Goal: Task Accomplishment & Management: Use online tool/utility

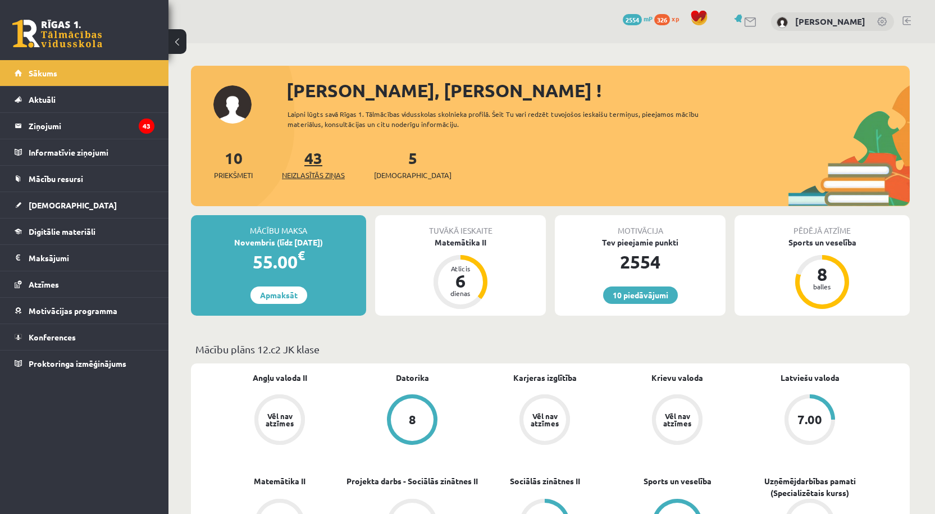
click at [323, 164] on link "43 Neizlasītās ziņas" at bounding box center [313, 164] width 63 height 33
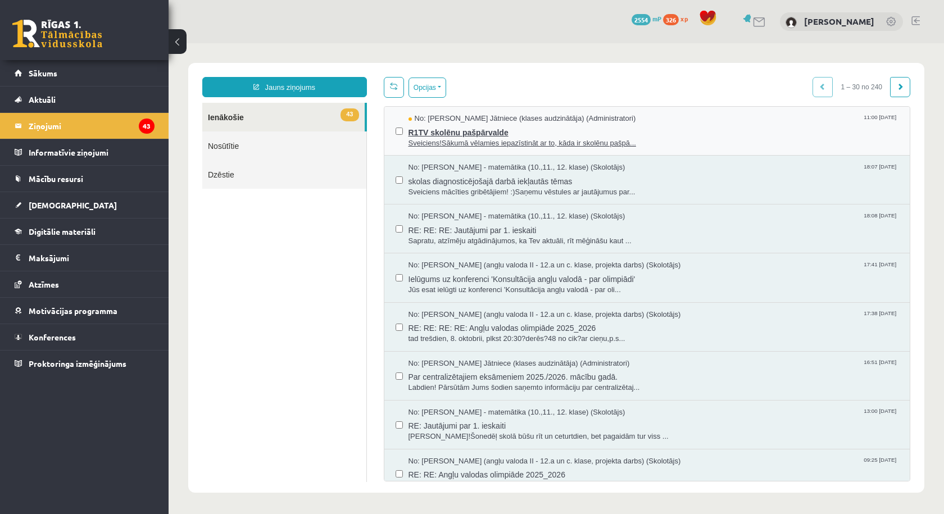
click at [422, 139] on span "Sveiciens!Sākumā vēlamies iepazīstināt ar to, kāda ir skolēnu pašpā..." at bounding box center [653, 143] width 490 height 11
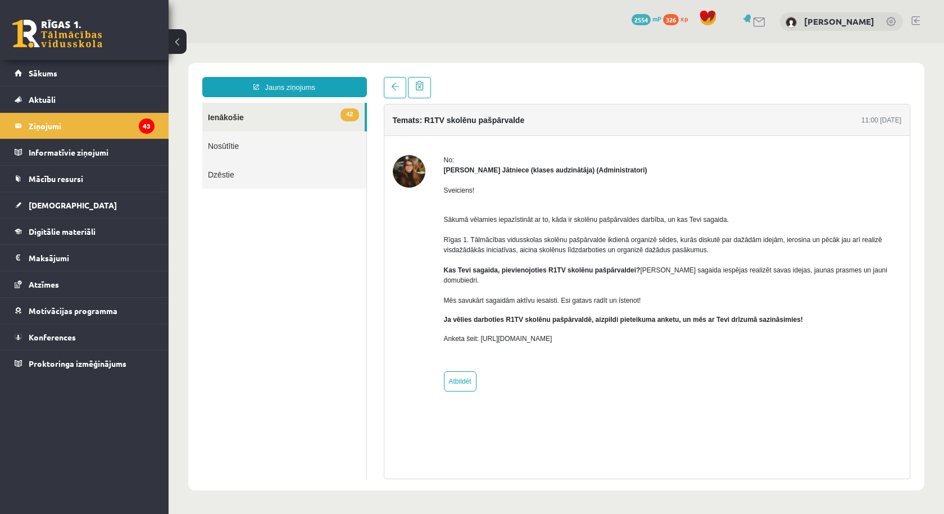
drag, startPoint x: 585, startPoint y: 330, endPoint x: 480, endPoint y: 330, distance: 105.0
click at [480, 334] on p "Anketa šeit: https://forms.gle/KiGbehqJisokGurV9" at bounding box center [673, 339] width 458 height 10
copy p "https://forms.gle/KiGbehqJisokGurV"
click at [635, 350] on div "Sveiciens! Sākumā vēlamies iepazīstināt ar to, kāda ir skolēnu pašpārvaldes dar…" at bounding box center [673, 269] width 458 height 188
drag, startPoint x: 592, startPoint y: 332, endPoint x: 537, endPoint y: 351, distance: 57.7
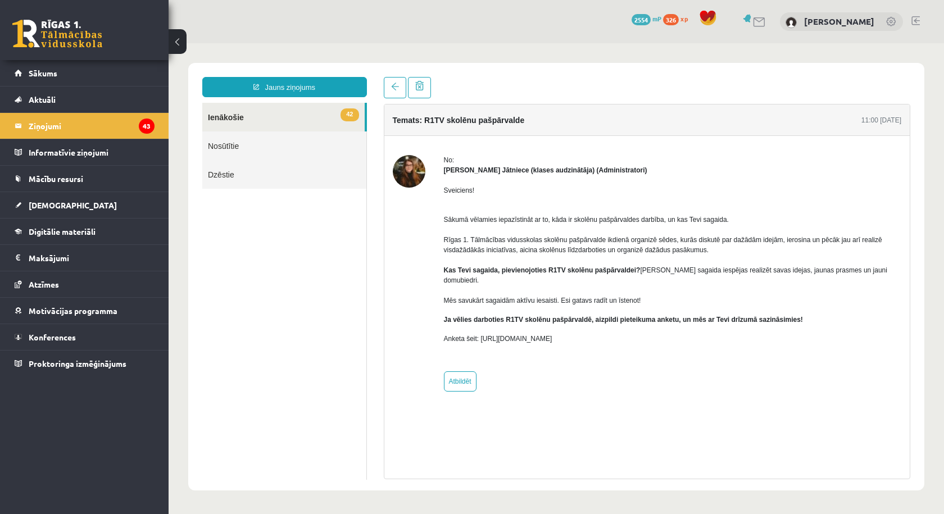
click at [500, 334] on div "Sveiciens! Sākumā vēlamies iepazīstināt ar to, kāda ir skolēnu pašpārvaldes dar…" at bounding box center [673, 269] width 458 height 188
click at [76, 230] on span "Digitālie materiāli" at bounding box center [62, 231] width 67 height 10
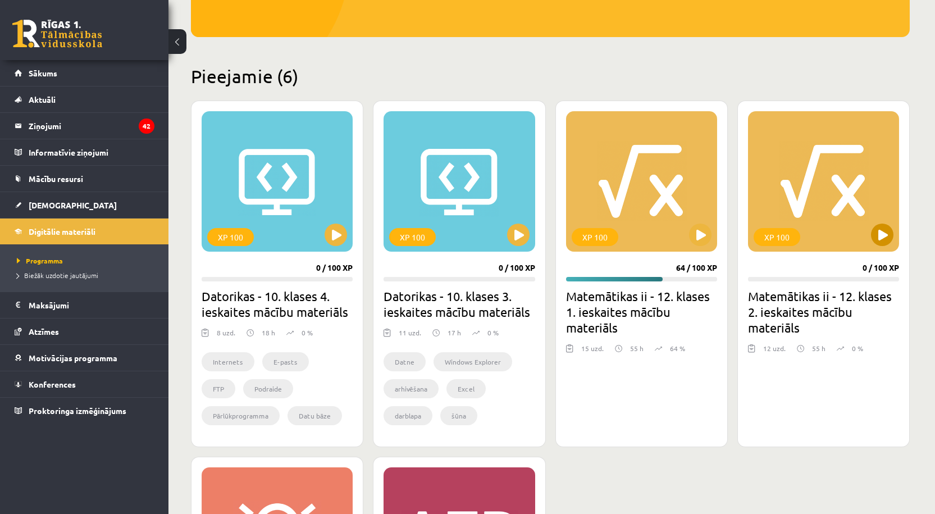
scroll to position [225, 0]
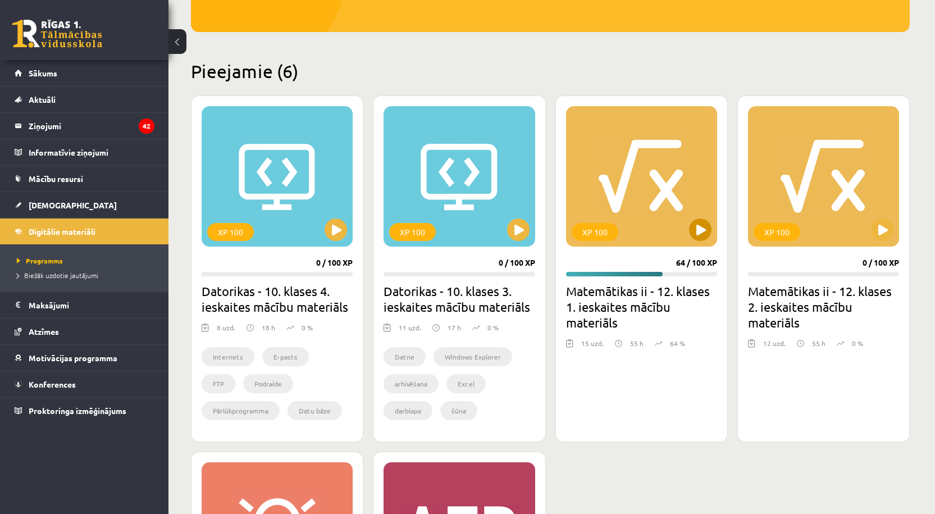
click at [642, 166] on div "XP 100" at bounding box center [641, 176] width 151 height 140
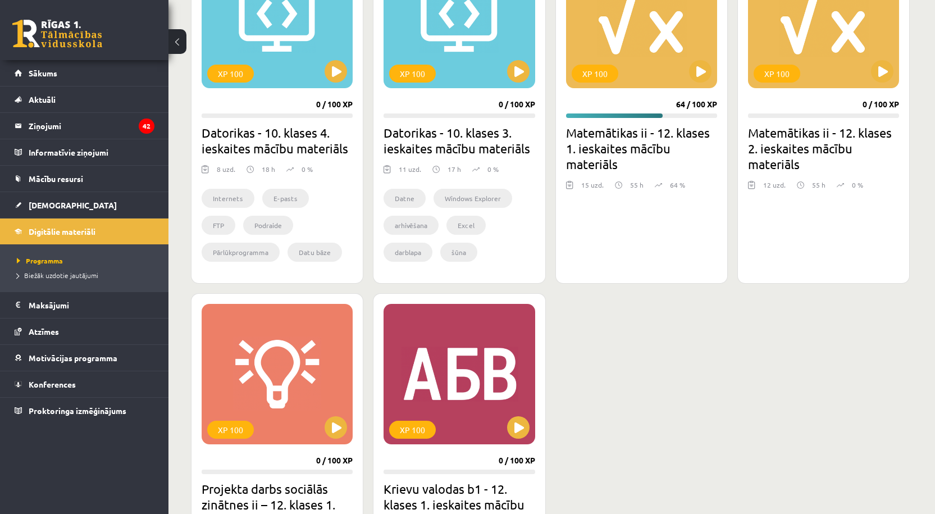
scroll to position [281, 0]
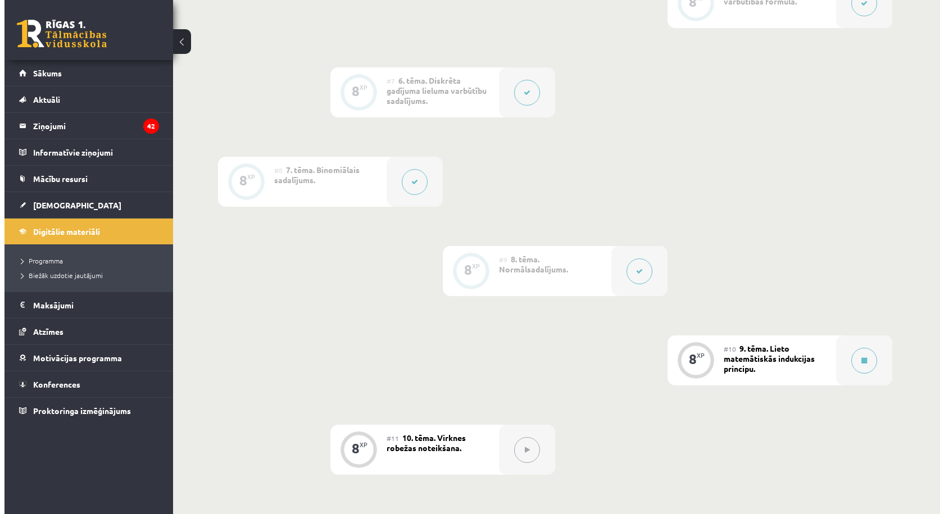
scroll to position [786, 0]
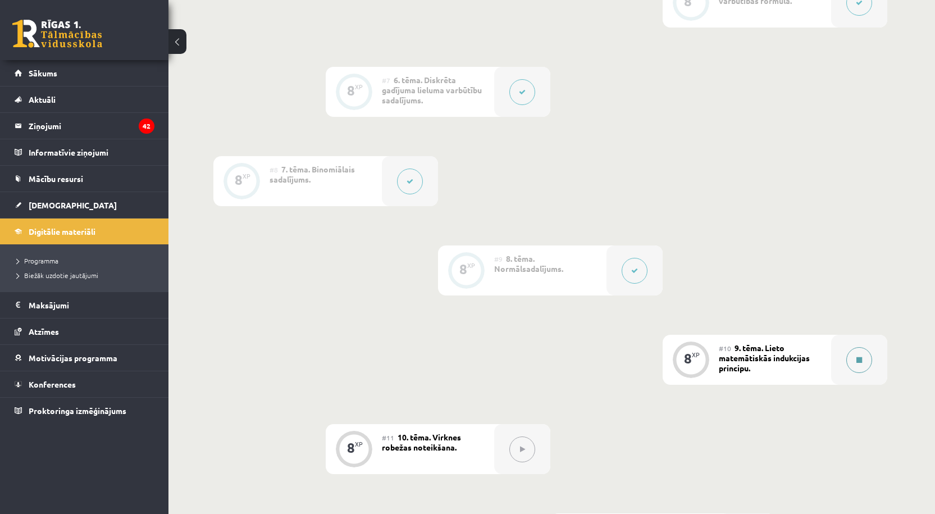
click at [855, 348] on button at bounding box center [860, 360] width 26 height 26
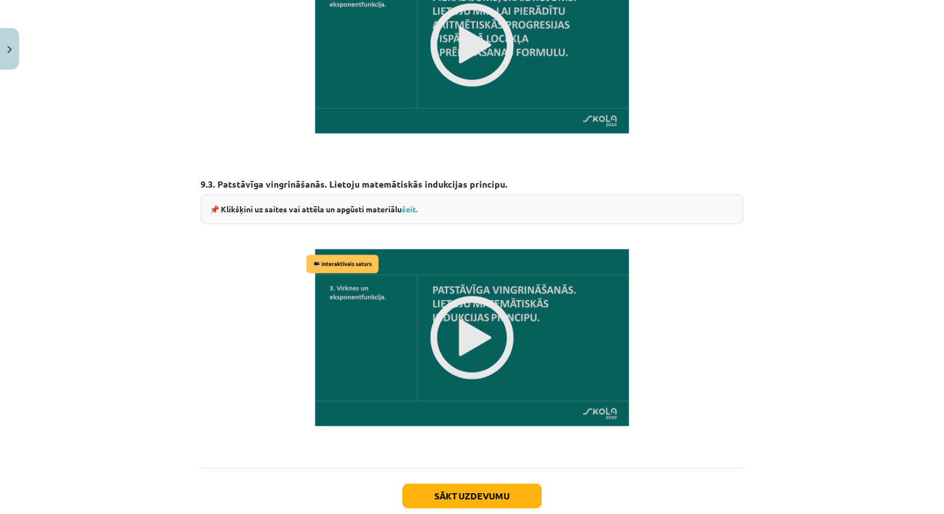
scroll to position [861, 0]
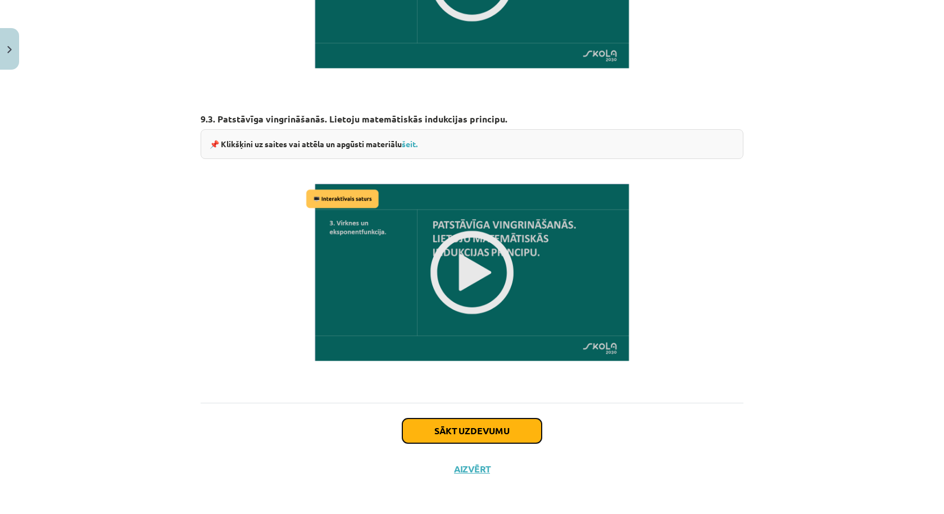
click at [452, 418] on button "Sākt uzdevumu" at bounding box center [471, 430] width 139 height 25
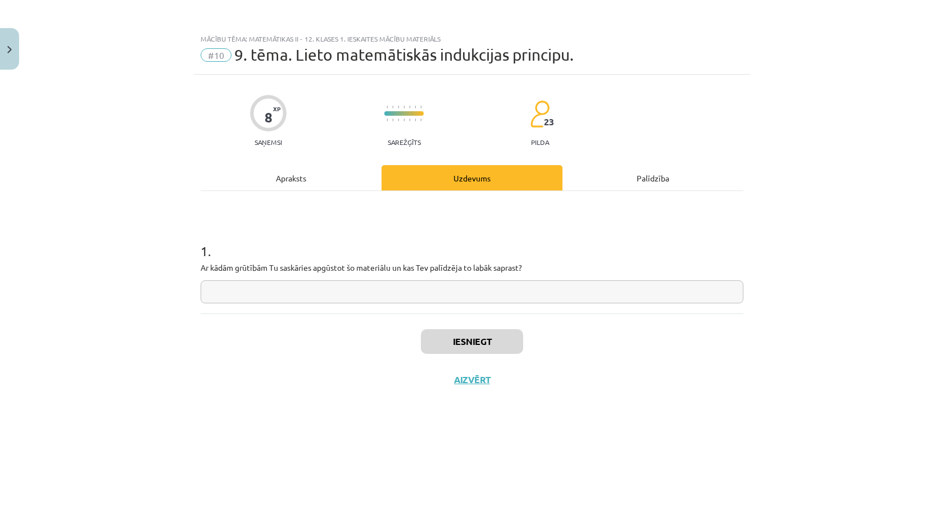
click at [363, 286] on input "text" at bounding box center [472, 291] width 543 height 23
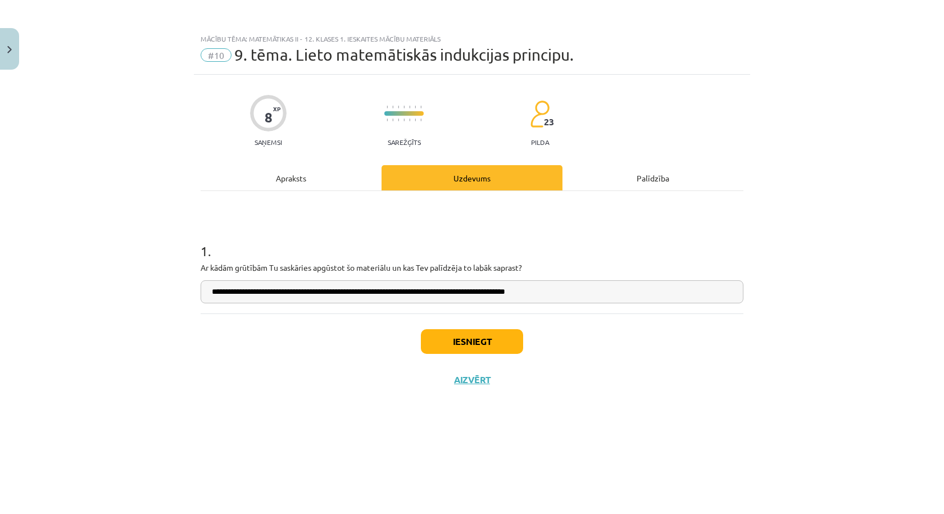
type input "**********"
click at [471, 342] on button "Iesniegt" at bounding box center [472, 341] width 102 height 25
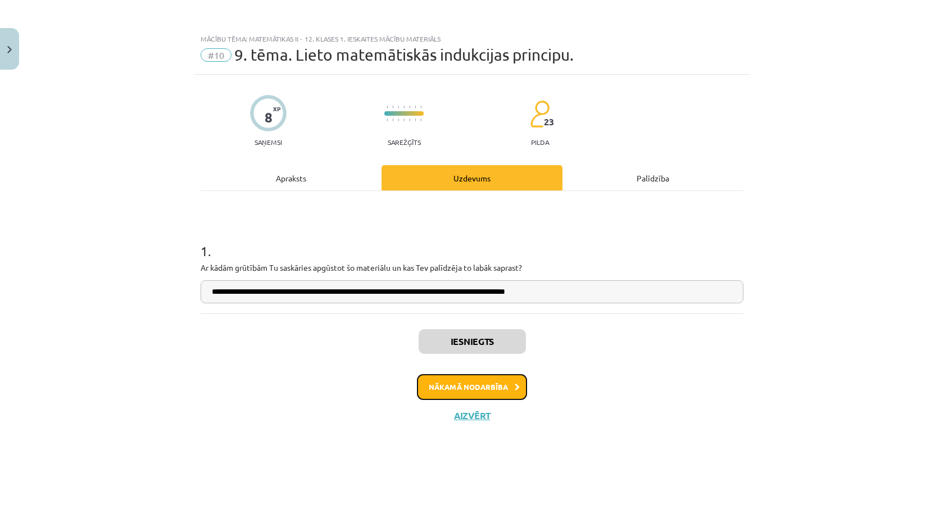
click at [457, 391] on button "Nākamā nodarbība" at bounding box center [472, 387] width 110 height 26
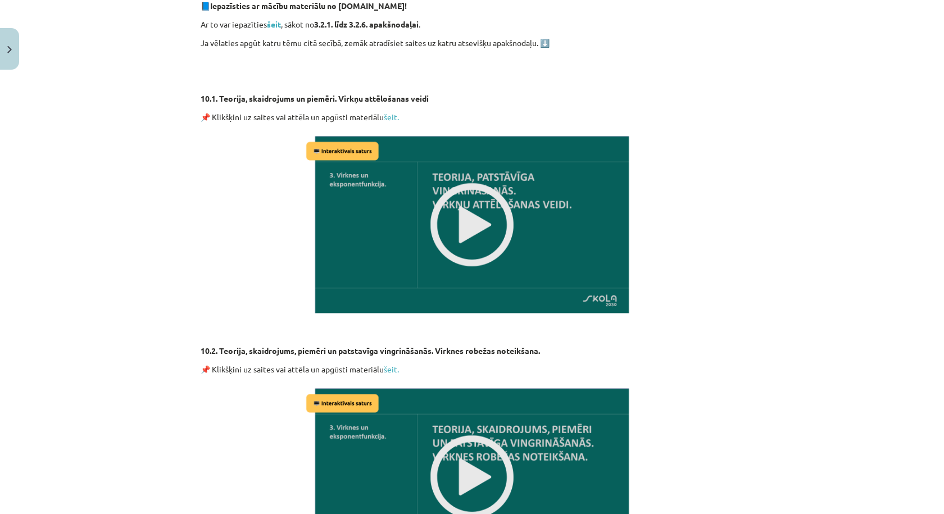
scroll to position [130, 0]
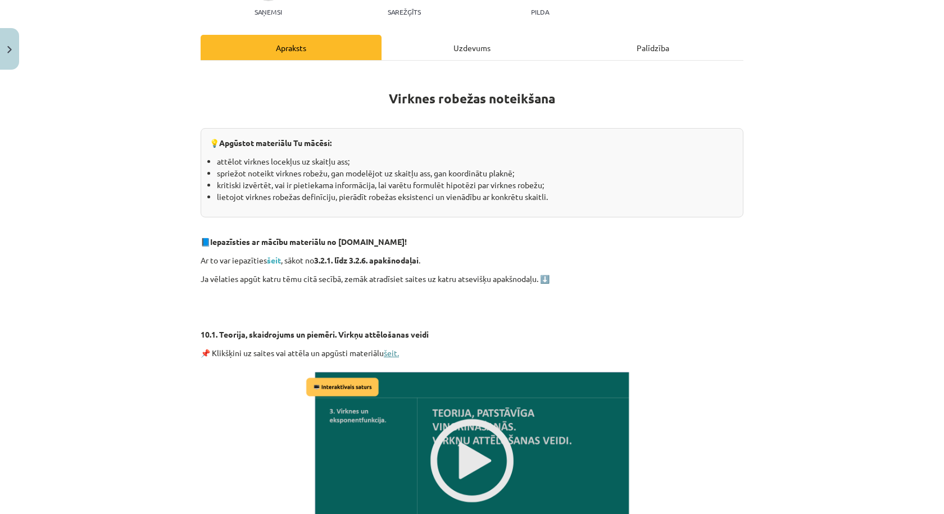
click at [392, 351] on link "šeit." at bounding box center [391, 353] width 15 height 10
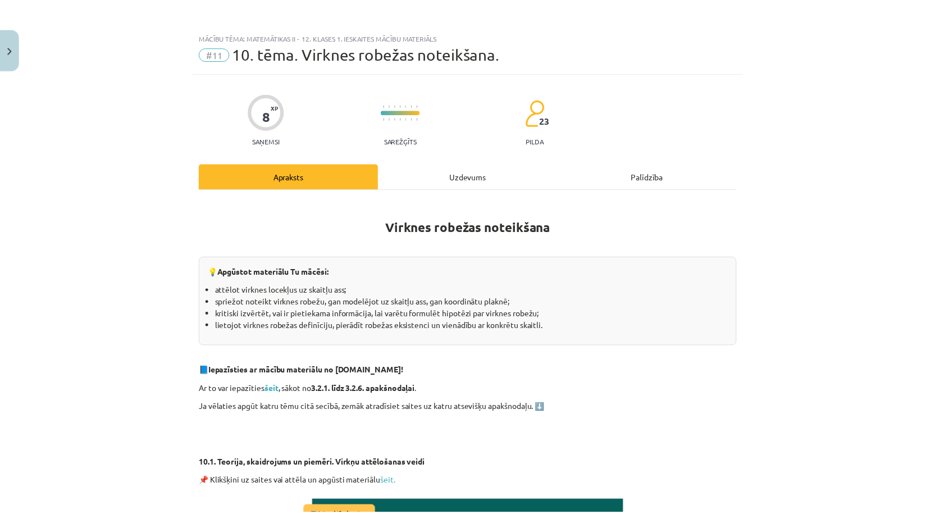
scroll to position [0, 0]
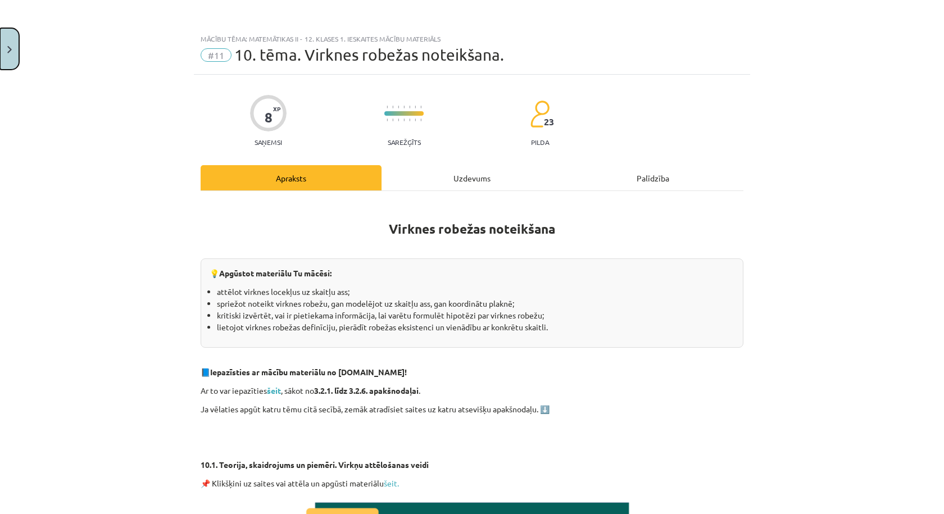
click at [6, 53] on button "Close" at bounding box center [9, 49] width 19 height 42
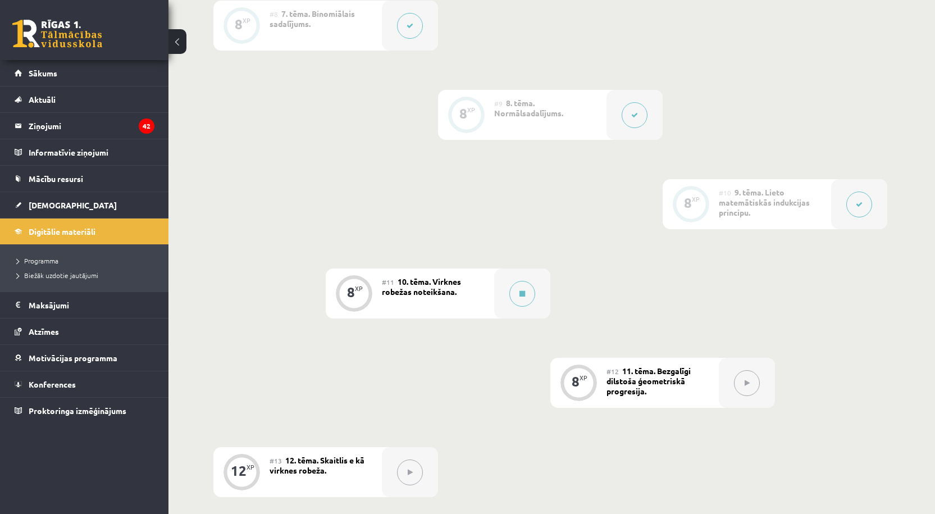
scroll to position [955, 0]
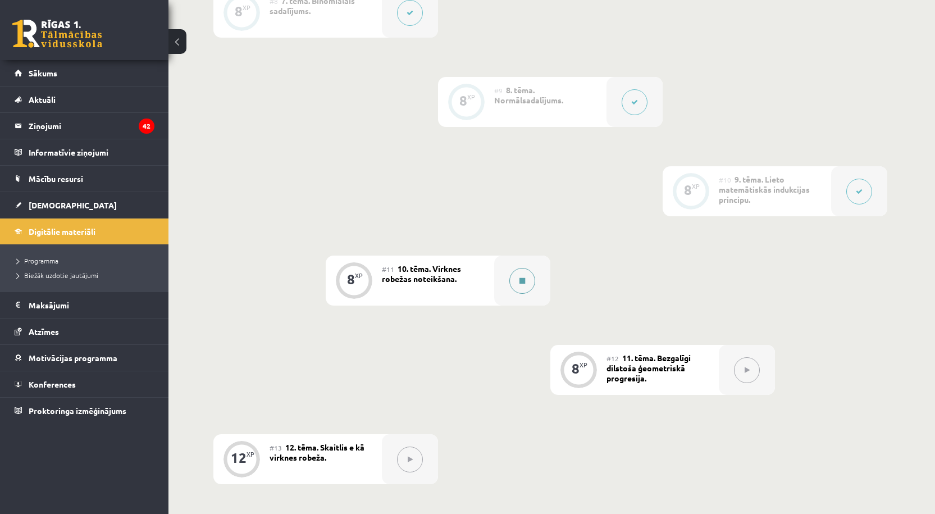
click at [522, 279] on button at bounding box center [522, 281] width 26 height 26
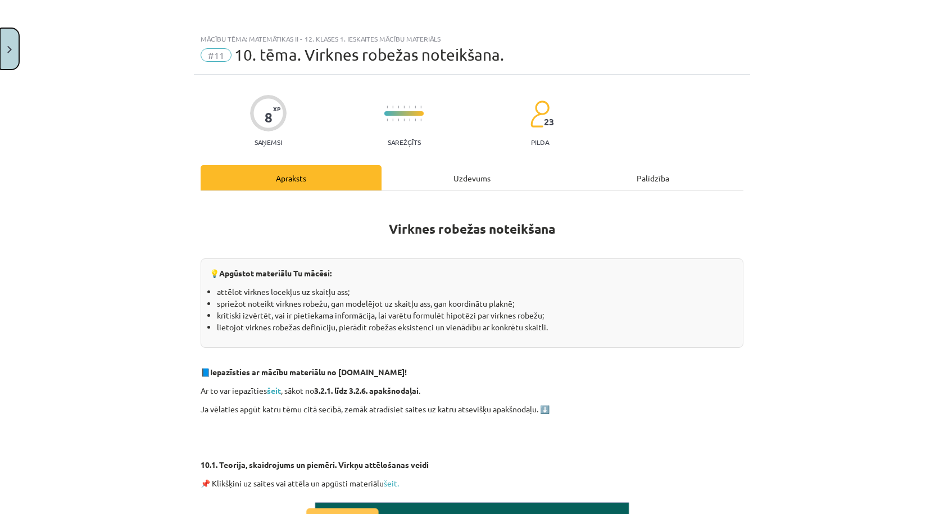
click at [11, 57] on button "Close" at bounding box center [9, 49] width 19 height 42
click at [57, 37] on div "Mācību tēma: Matemātikas ii - 12. klases 1. ieskaites mācību materiāls #11 10. …" at bounding box center [472, 257] width 944 height 514
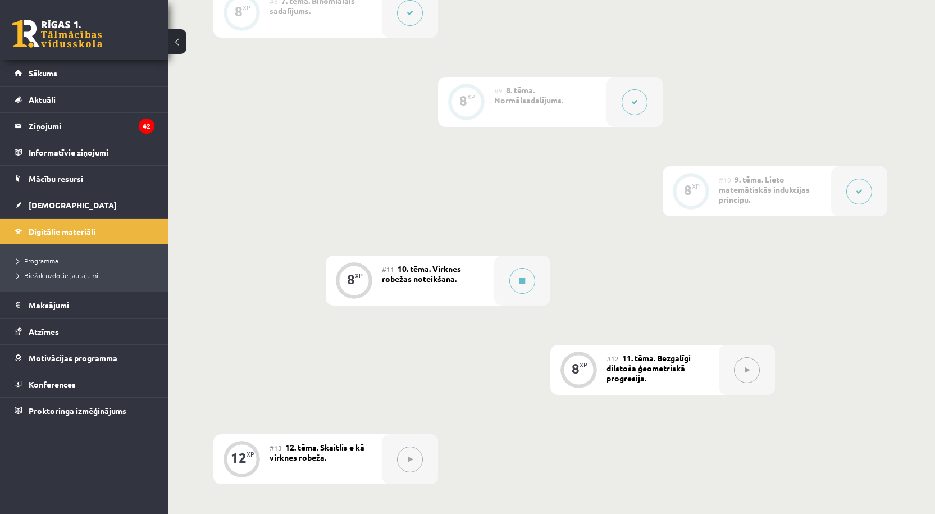
click at [38, 40] on link at bounding box center [57, 34] width 90 height 28
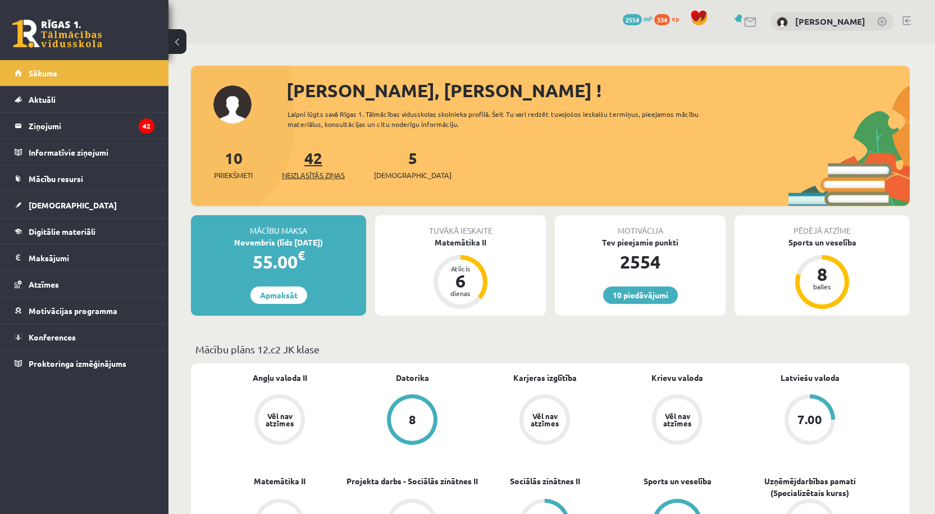
click at [315, 158] on link "42 Neizlasītās ziņas" at bounding box center [313, 164] width 63 height 33
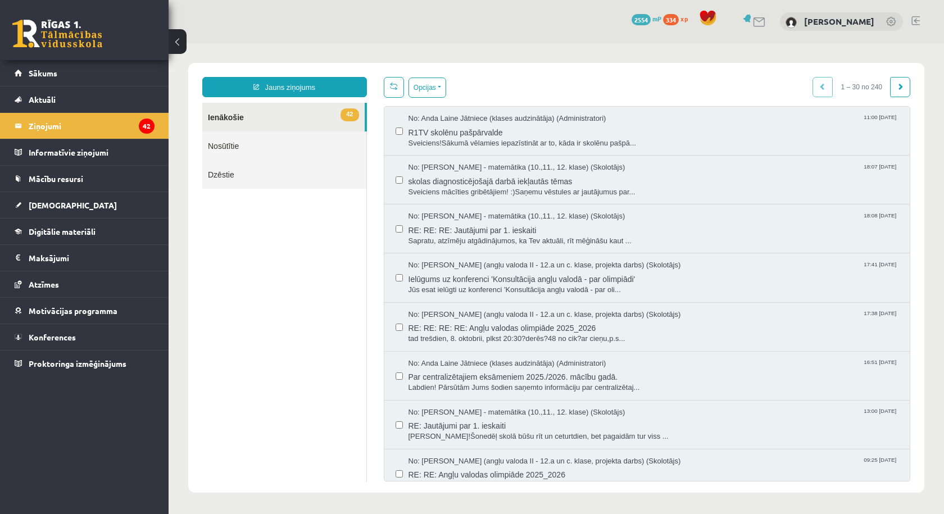
click at [81, 44] on link at bounding box center [57, 34] width 90 height 28
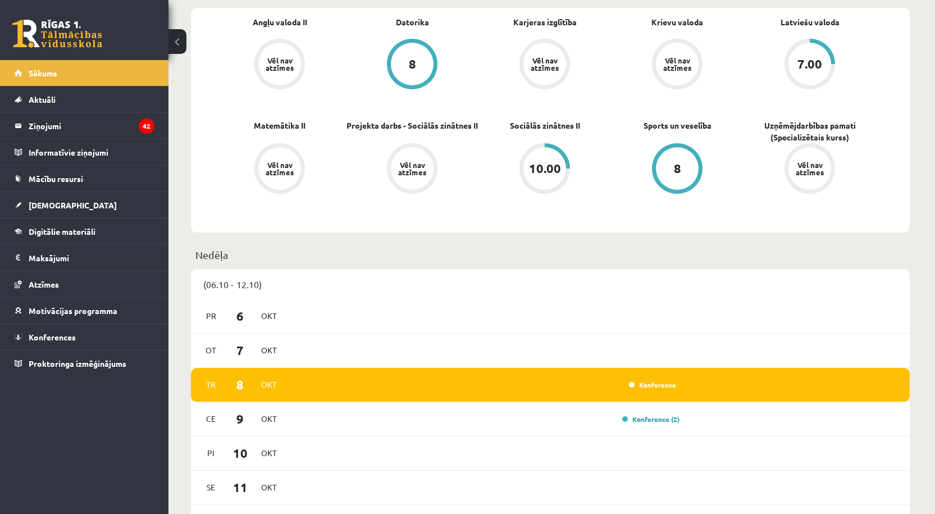
scroll to position [506, 0]
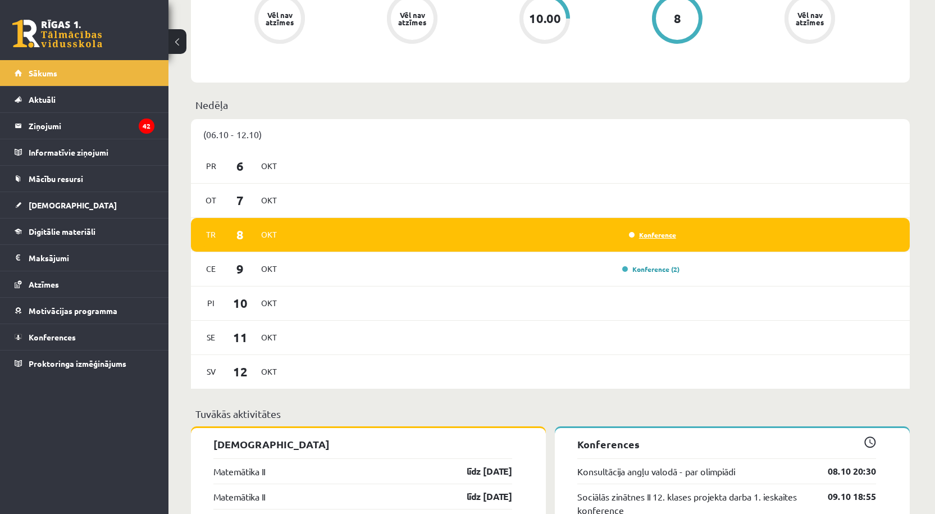
click at [662, 239] on link "Konference" at bounding box center [652, 234] width 47 height 9
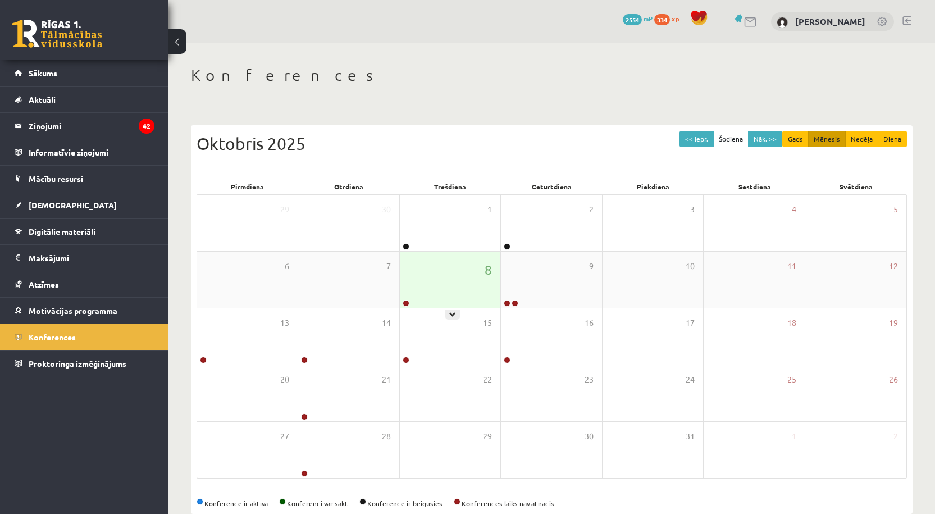
click at [438, 285] on div "8" at bounding box center [450, 280] width 101 height 56
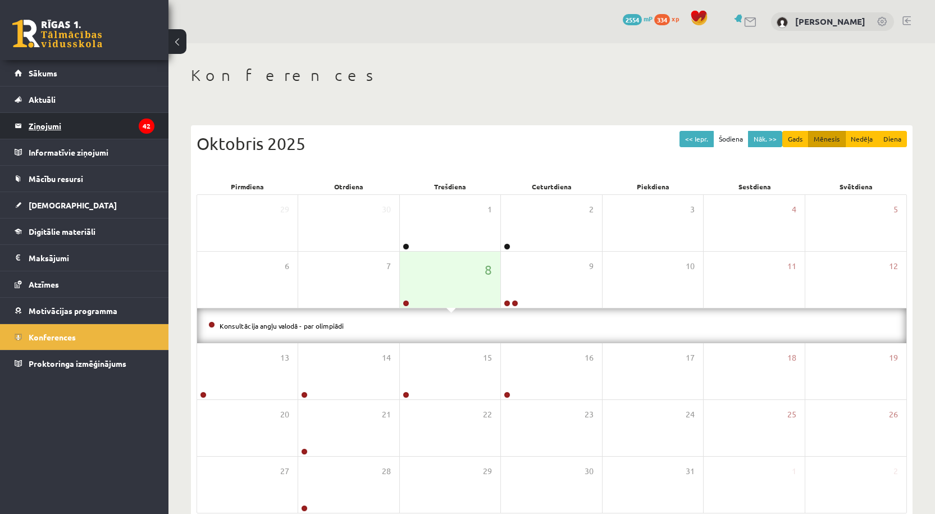
click at [59, 125] on legend "Ziņojumi 42" at bounding box center [92, 126] width 126 height 26
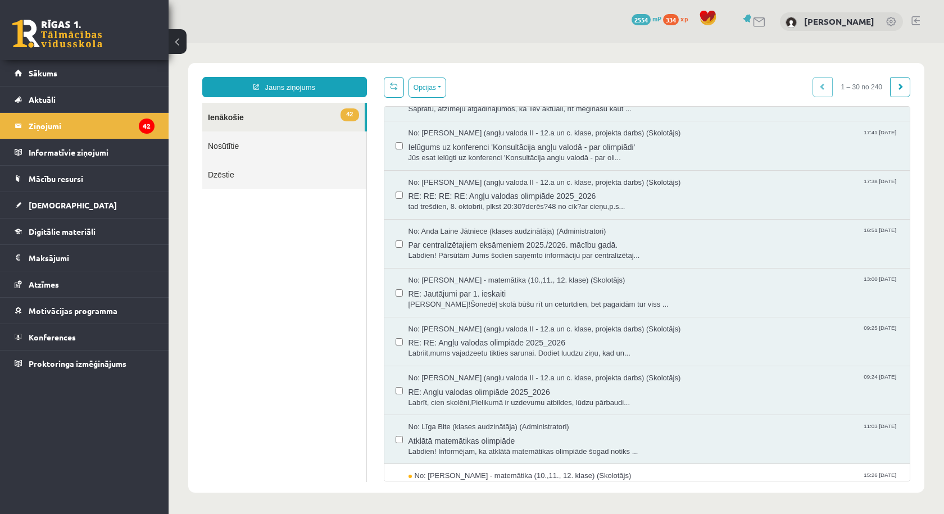
scroll to position [112, 0]
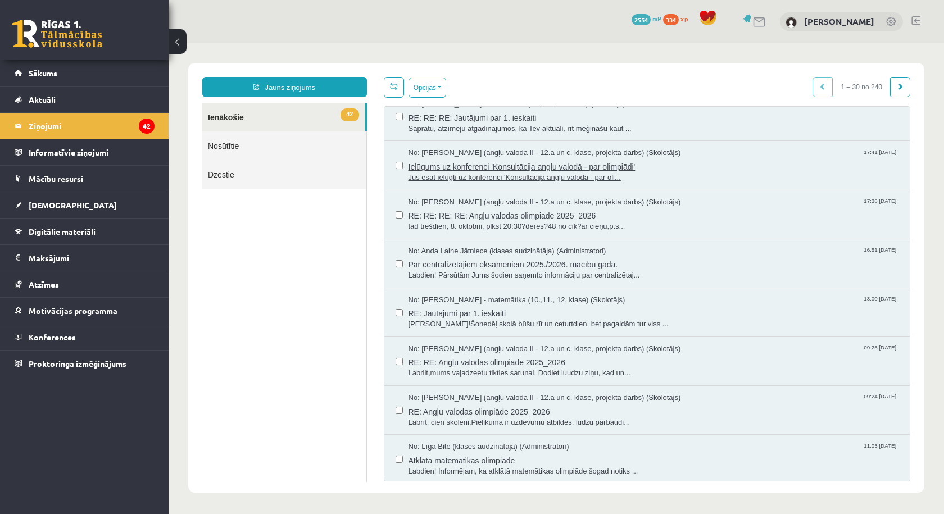
click at [599, 172] on span "Jūs esat ielūgti uz konferenci 'Konsultācija angļu valodā - par oli..." at bounding box center [653, 177] width 490 height 11
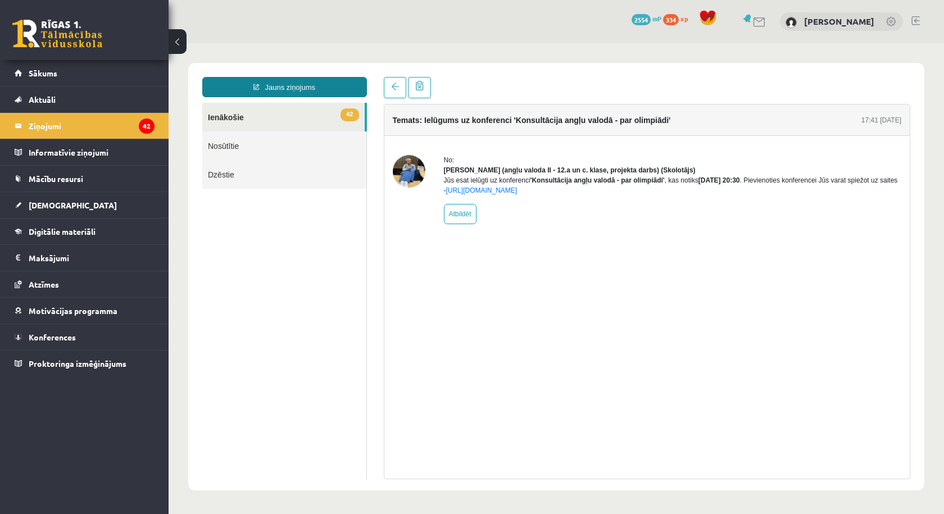
scroll to position [0, 0]
click at [227, 120] on link "42 Ienākošie" at bounding box center [283, 117] width 162 height 29
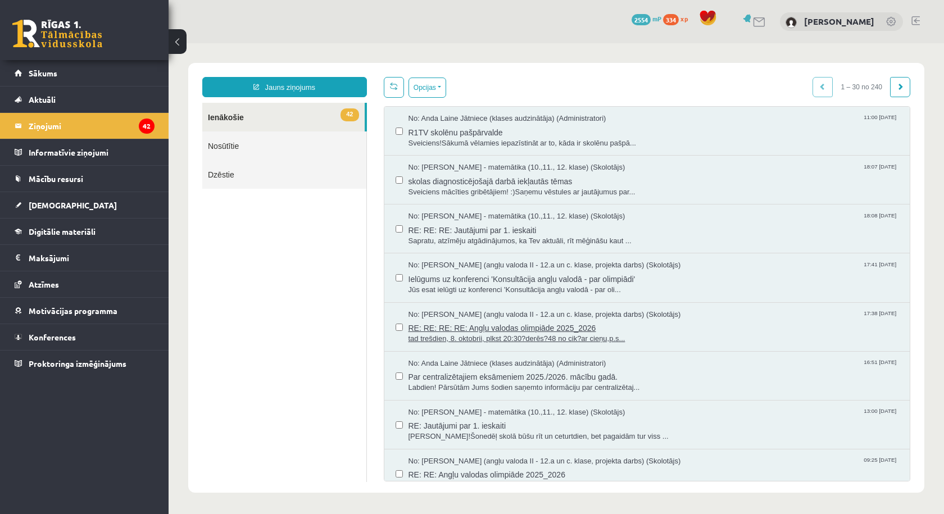
click at [475, 332] on span "RE: RE: RE: RE: Angļu valodas olimpiāde 2025_2026" at bounding box center [653, 327] width 490 height 14
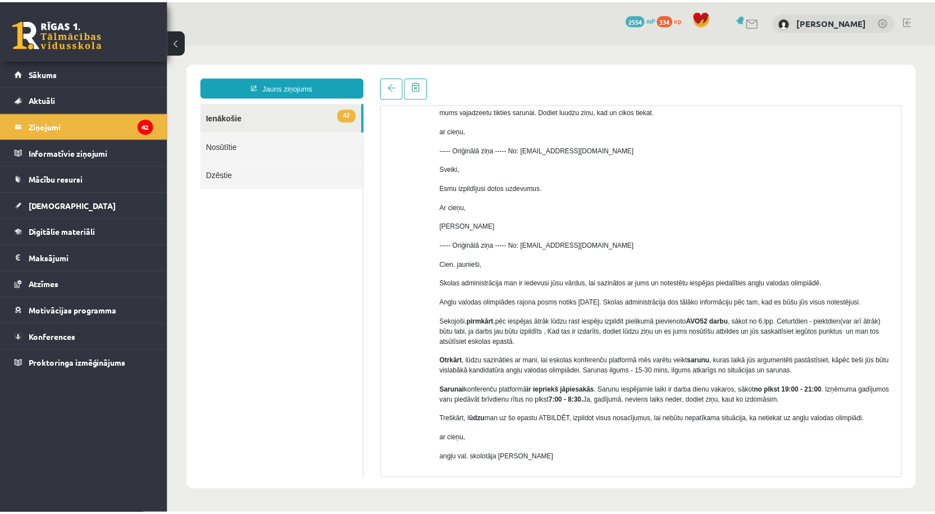
scroll to position [337, 0]
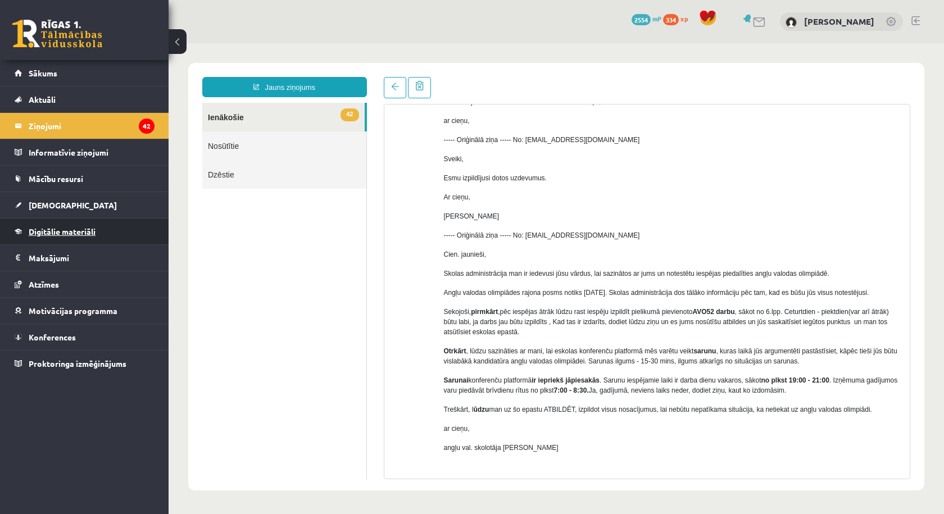
click at [92, 225] on link "Digitālie materiāli" at bounding box center [85, 232] width 140 height 26
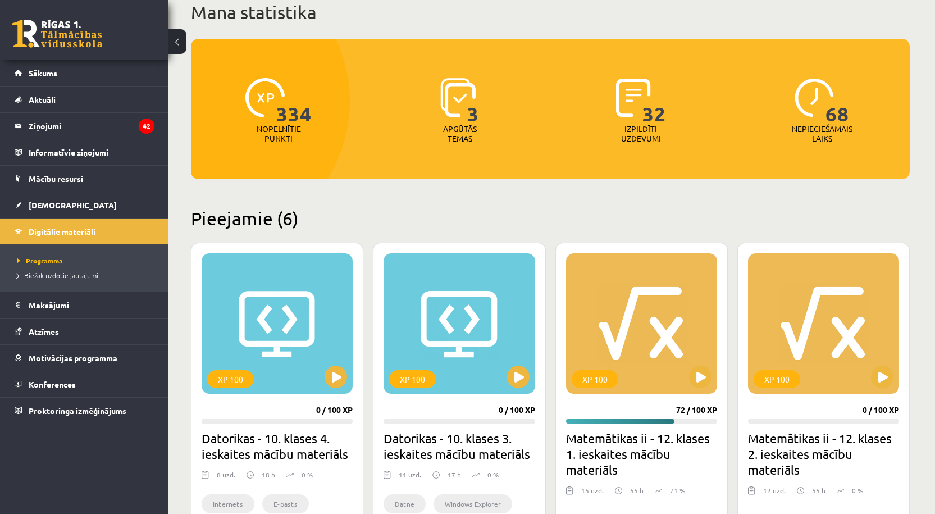
scroll to position [225, 0]
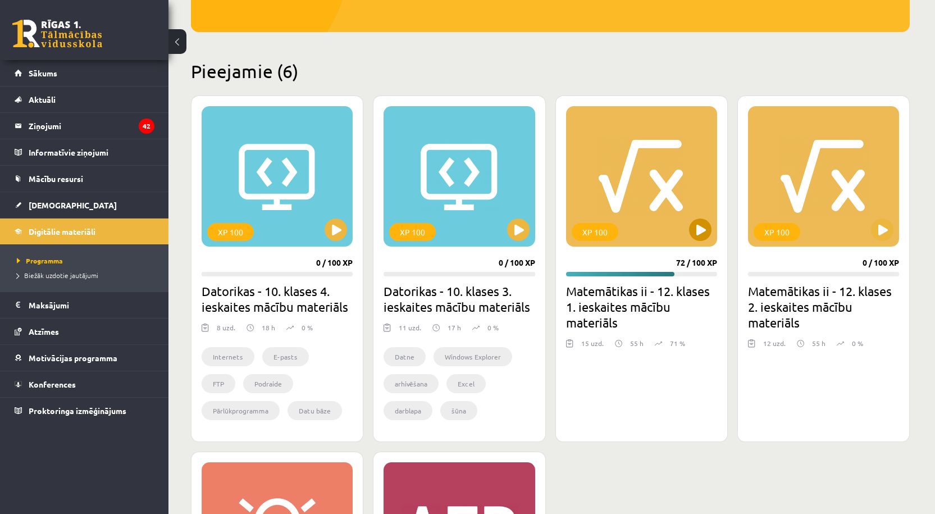
click at [639, 201] on div "XP 100" at bounding box center [641, 176] width 151 height 140
click at [662, 248] on div "XP 100 72 / 100 XP Matemātikas ii - 12. klases 1. ieskaites mācību materiāls 15…" at bounding box center [642, 268] width 172 height 347
click at [665, 238] on div "XP 100" at bounding box center [641, 176] width 151 height 140
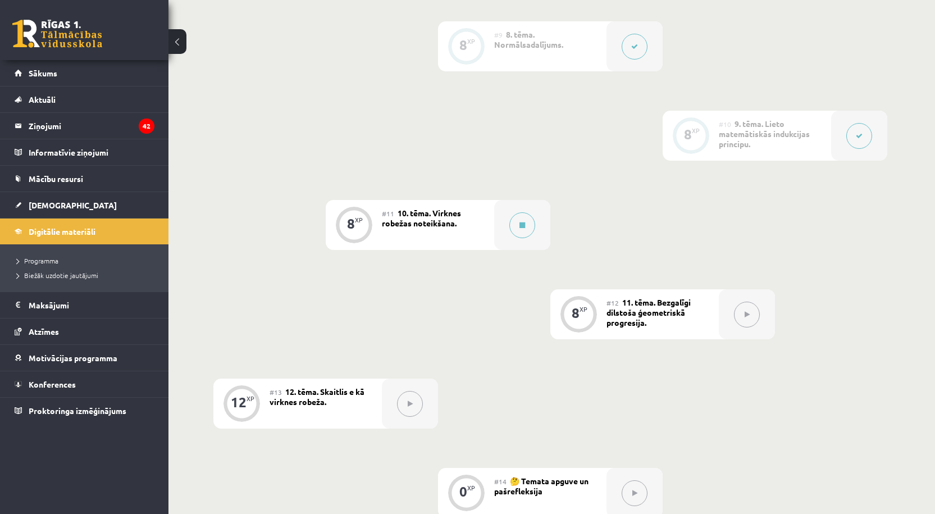
scroll to position [1123, 0]
